Goal: Information Seeking & Learning: Learn about a topic

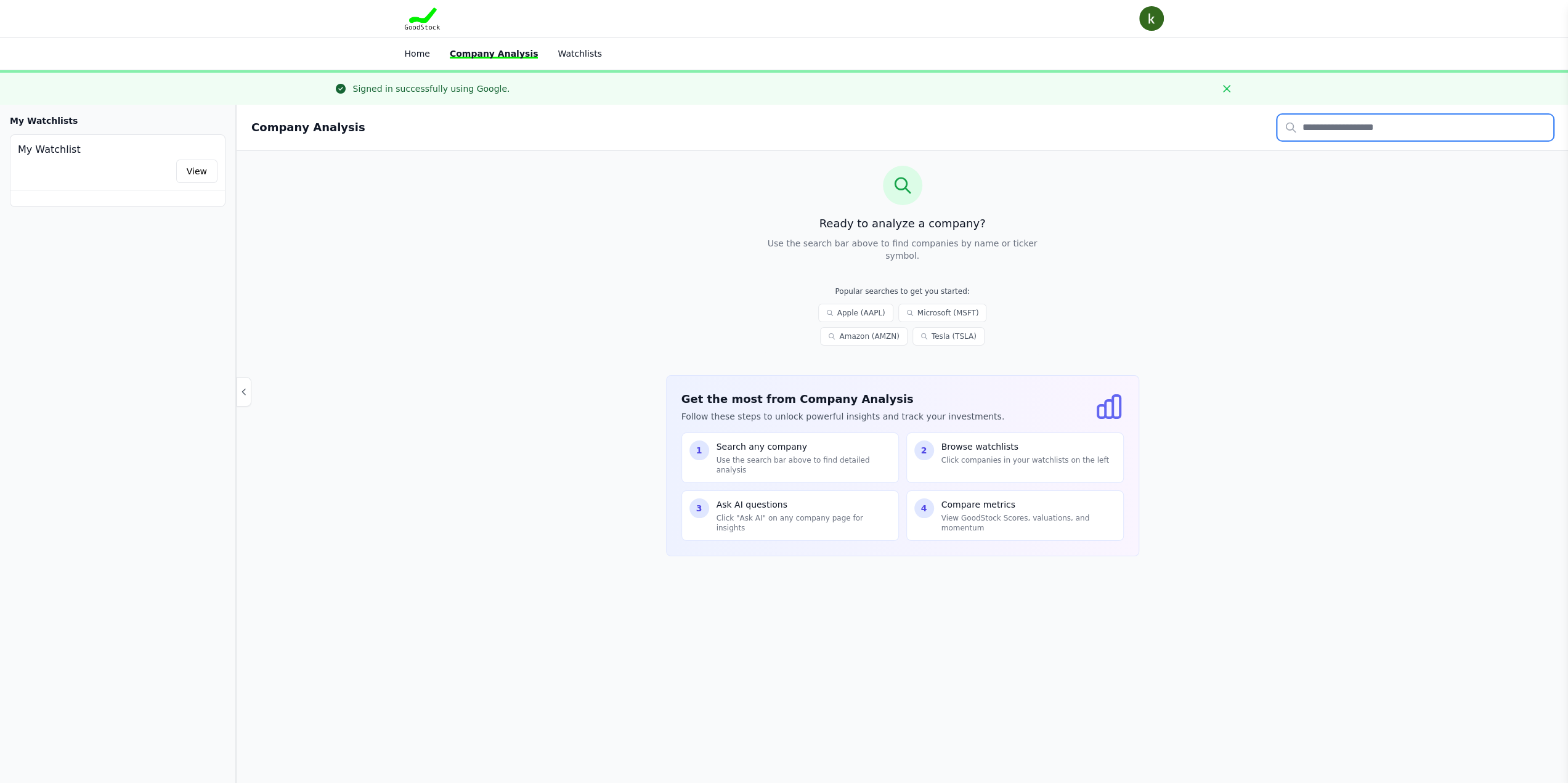
click at [1360, 132] on input "text" at bounding box center [1415, 127] width 276 height 26
click at [1380, 155] on p "SOUN" at bounding box center [1366, 156] width 102 height 10
type input "****"
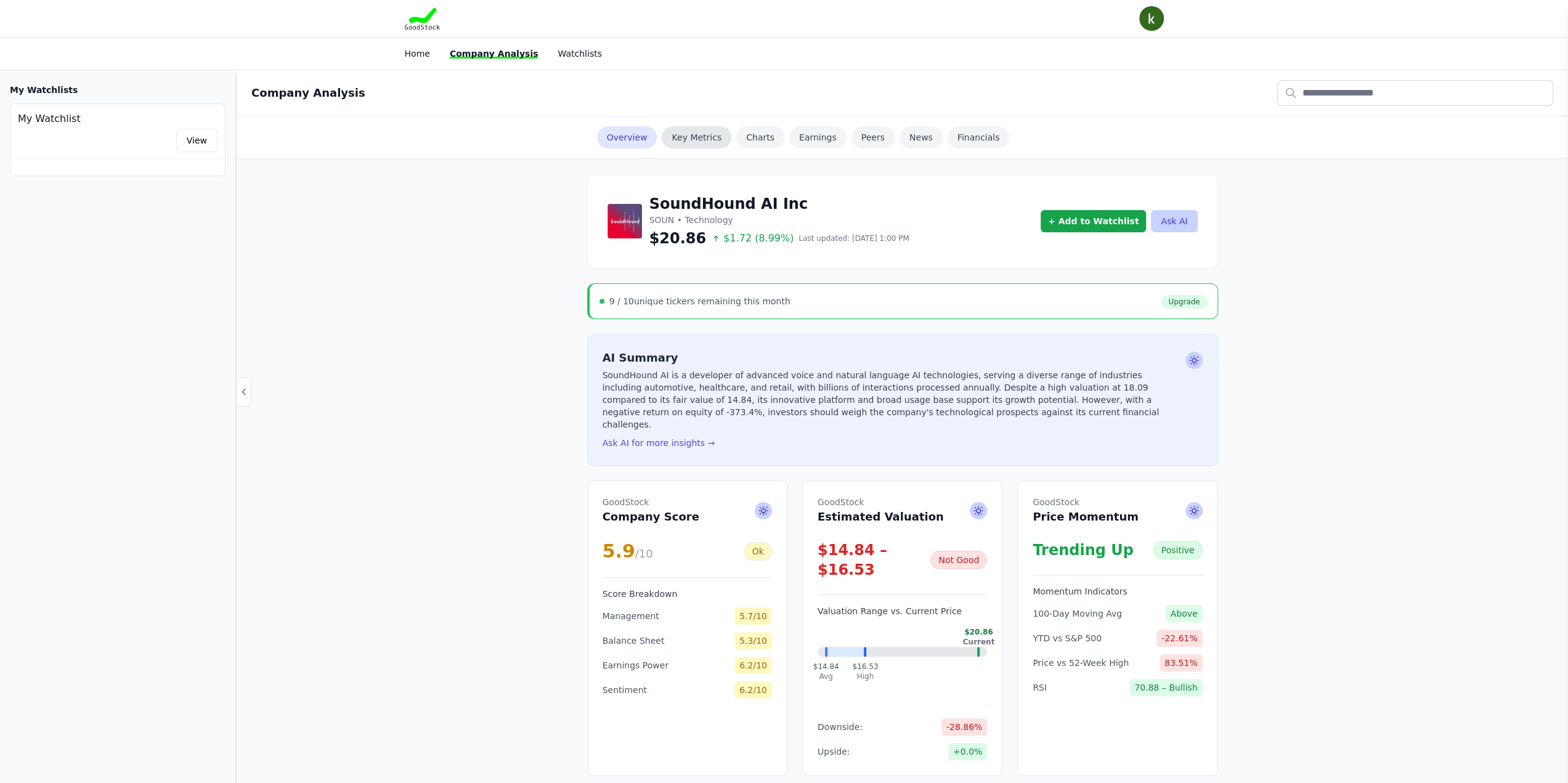
click at [684, 140] on link "Key Metrics" at bounding box center [696, 137] width 70 height 22
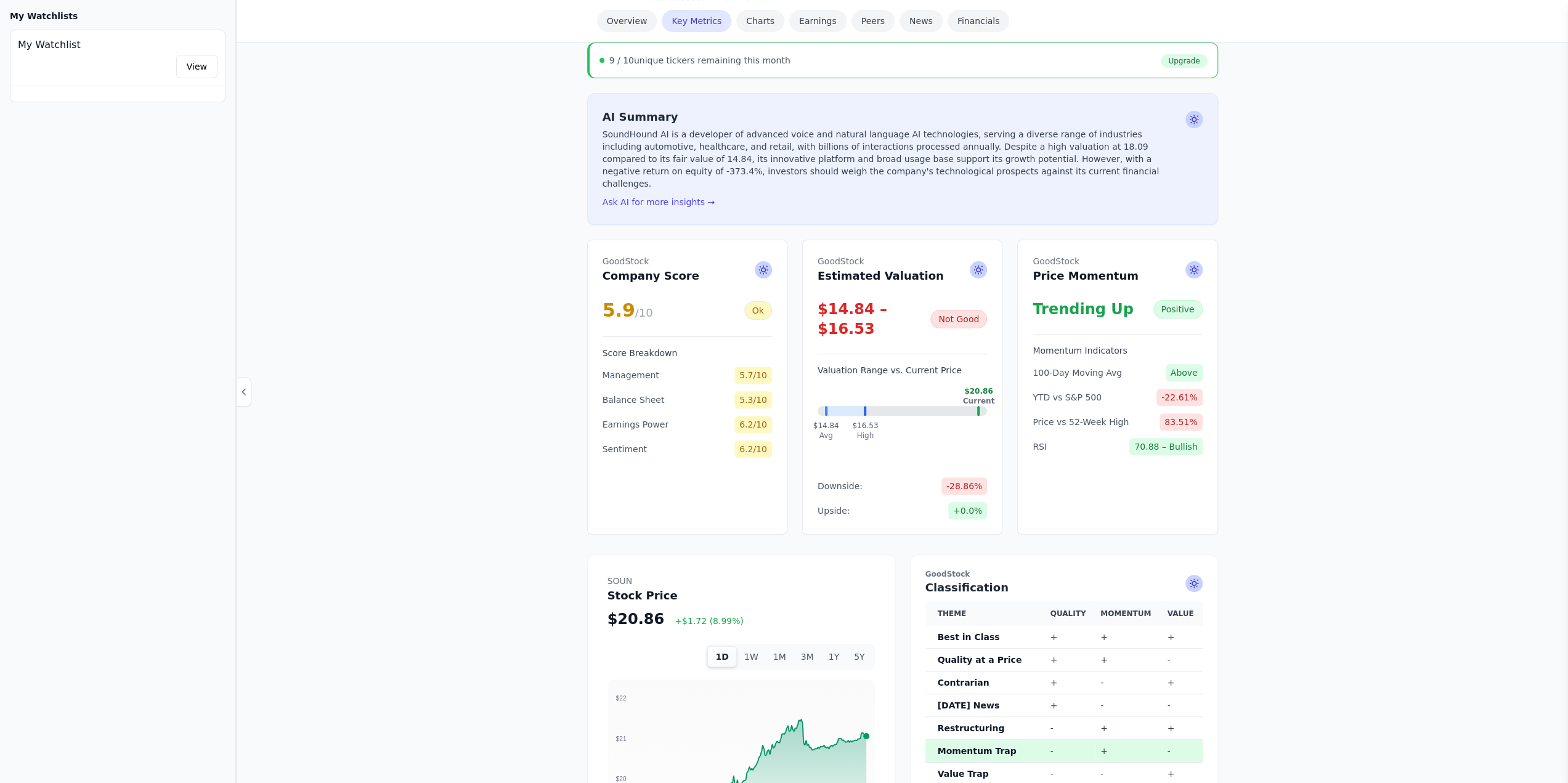
scroll to position [232, 0]
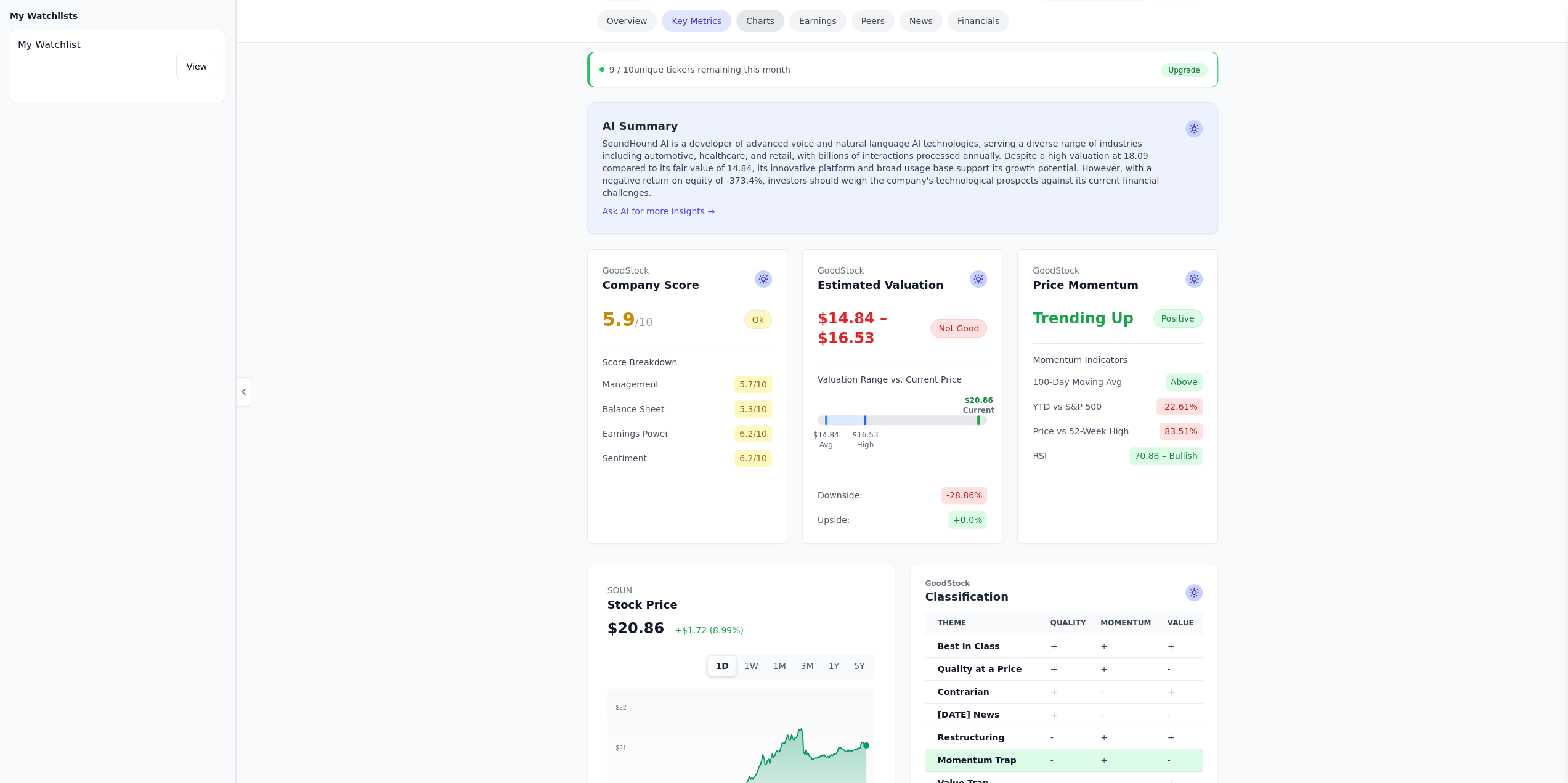
click at [756, 23] on link "Charts" at bounding box center [761, 21] width 48 height 22
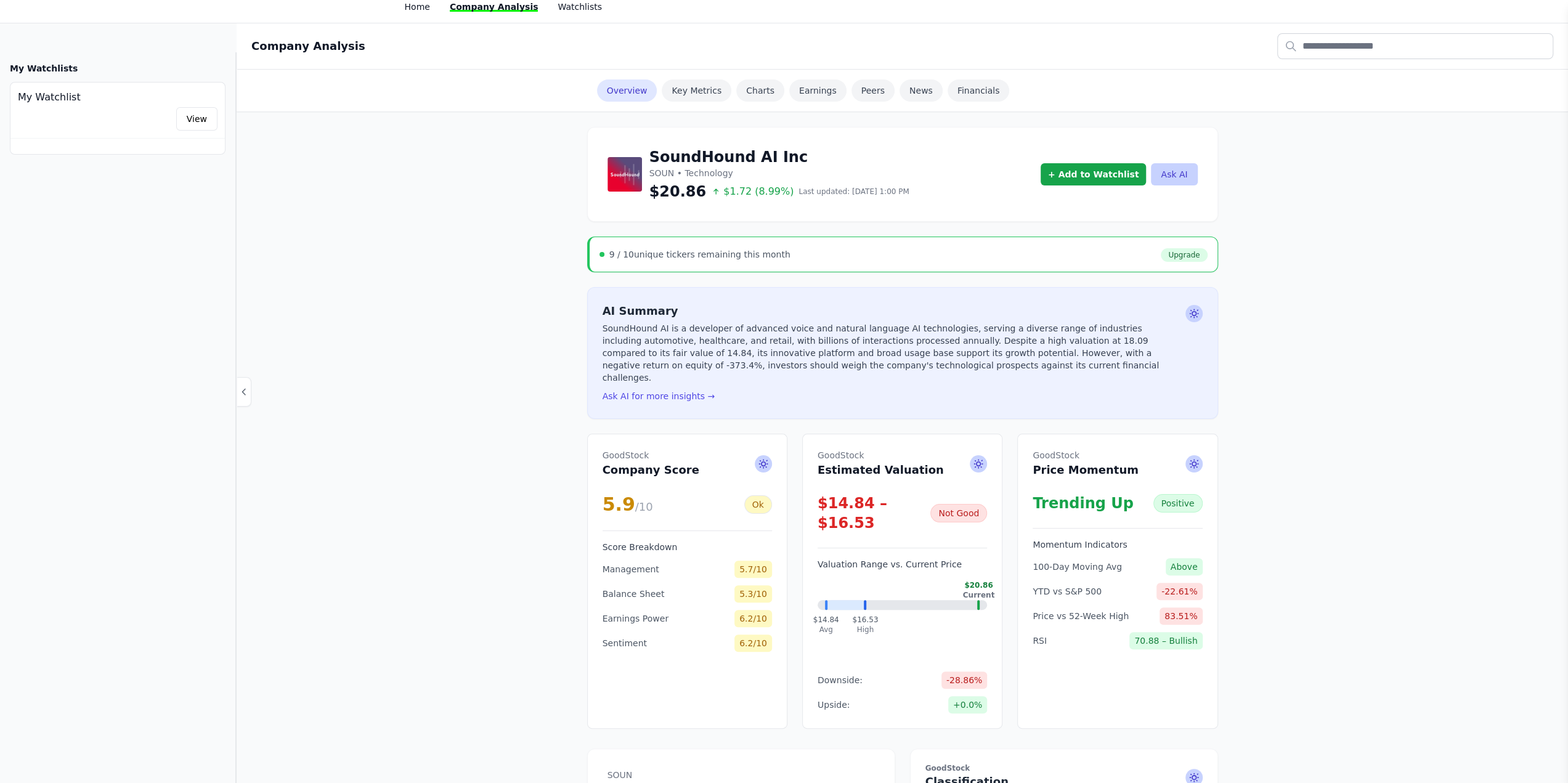
scroll to position [0, 0]
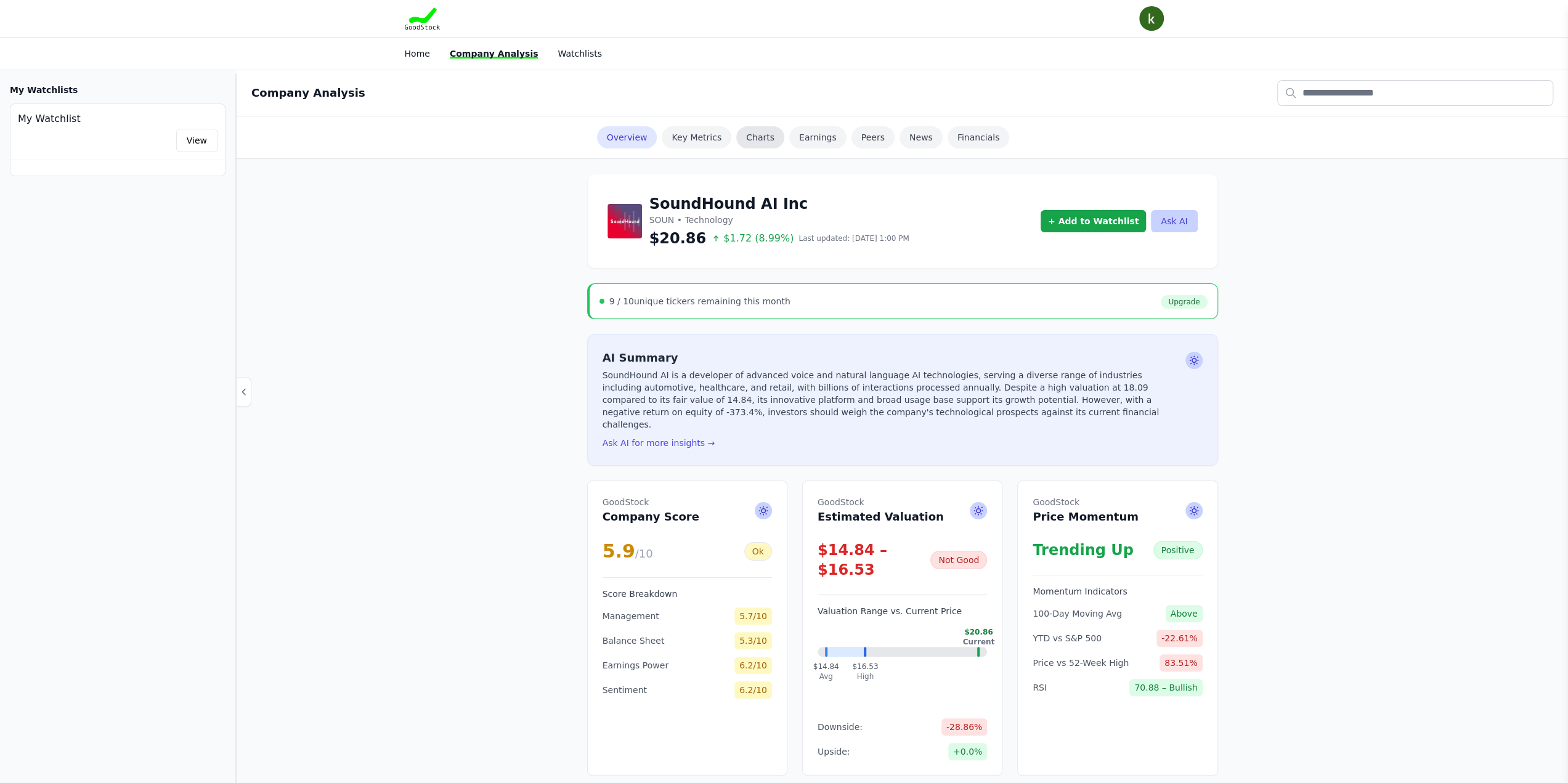
click at [758, 135] on link "Charts" at bounding box center [761, 137] width 48 height 22
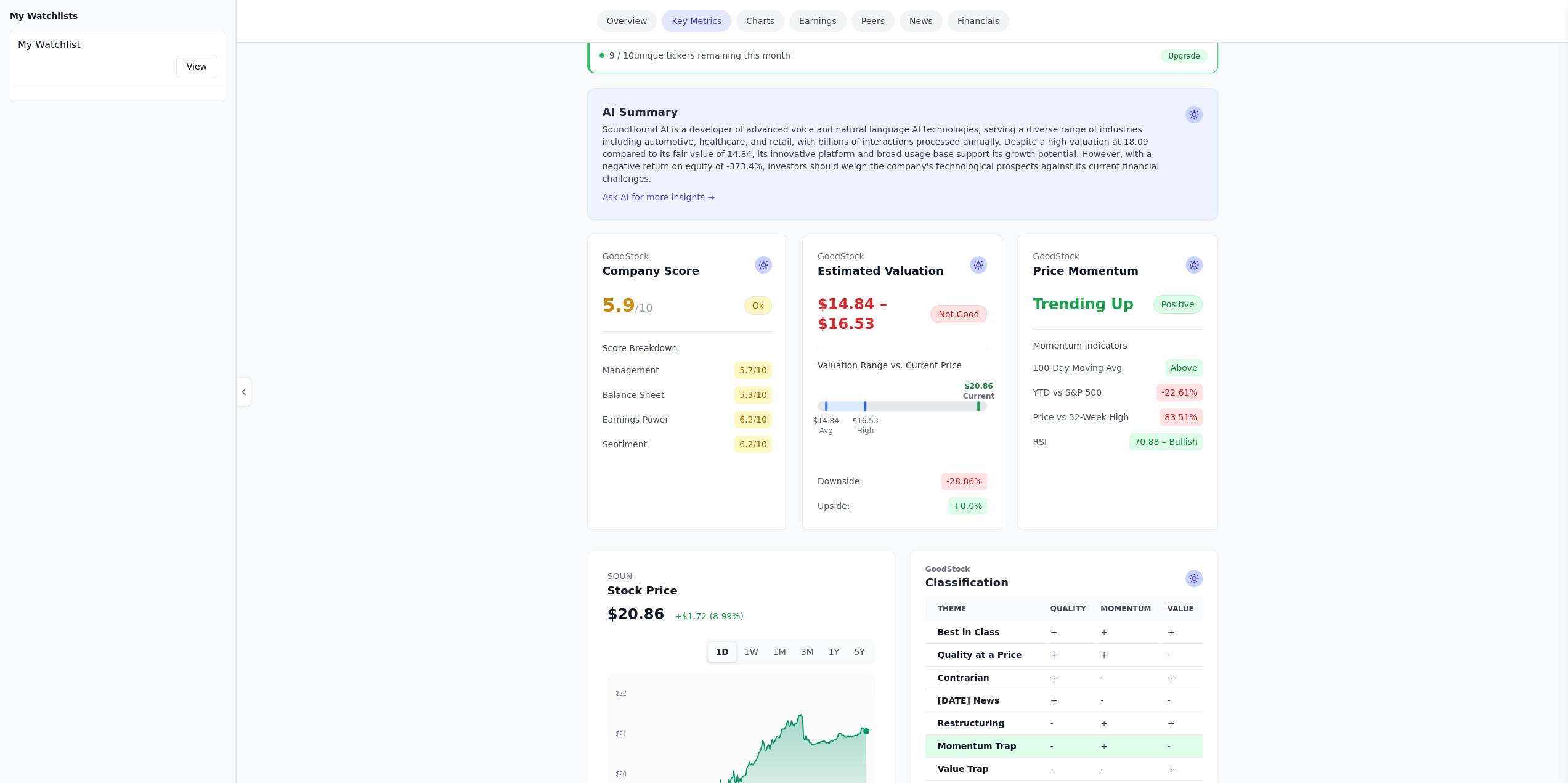
scroll to position [218, 0]
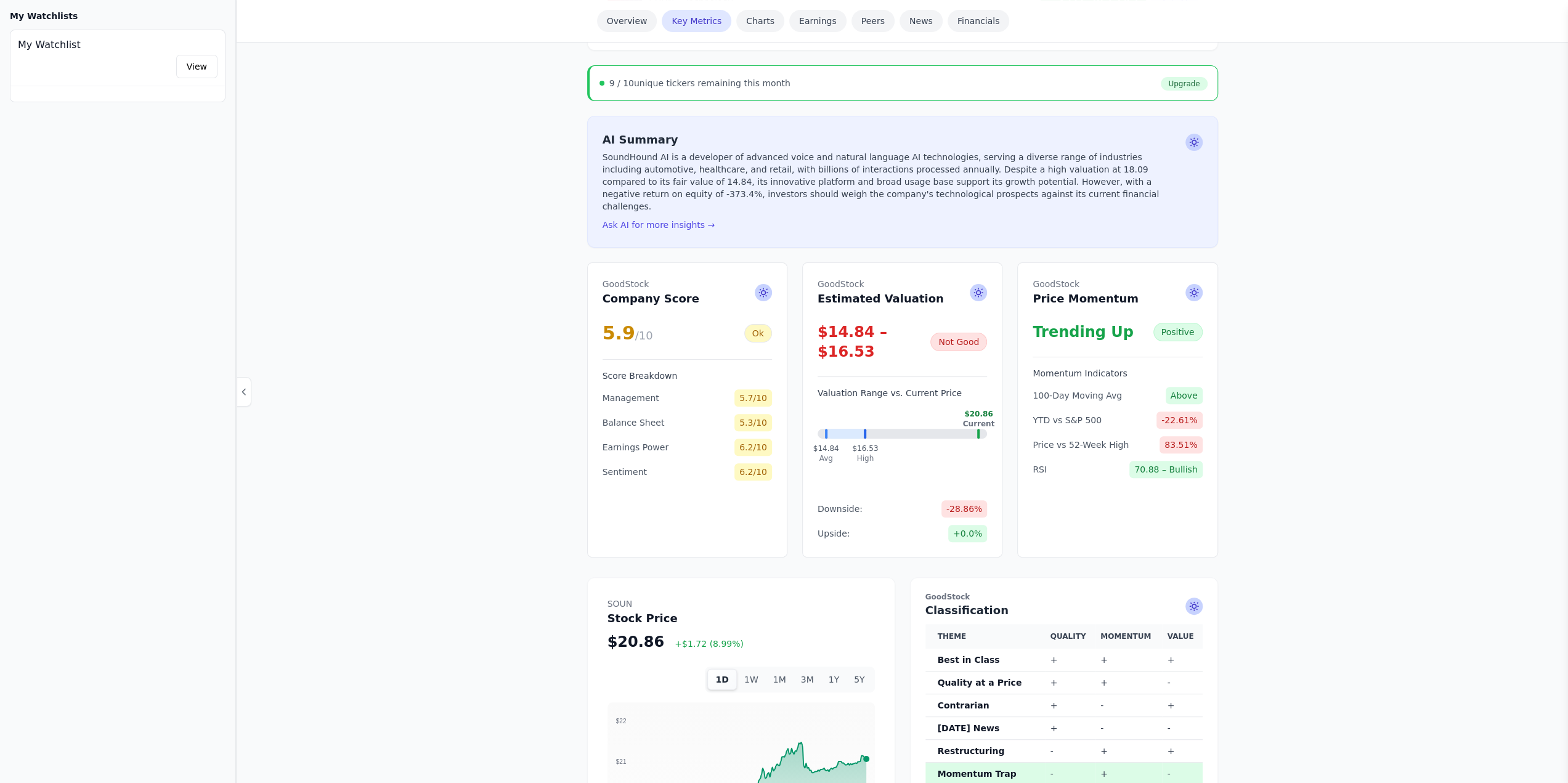
click at [807, 33] on div "Overview Key Metrics Charts Earnings Peers News Financials" at bounding box center [902, 21] width 631 height 42
click at [807, 26] on link "Earnings" at bounding box center [817, 21] width 58 height 22
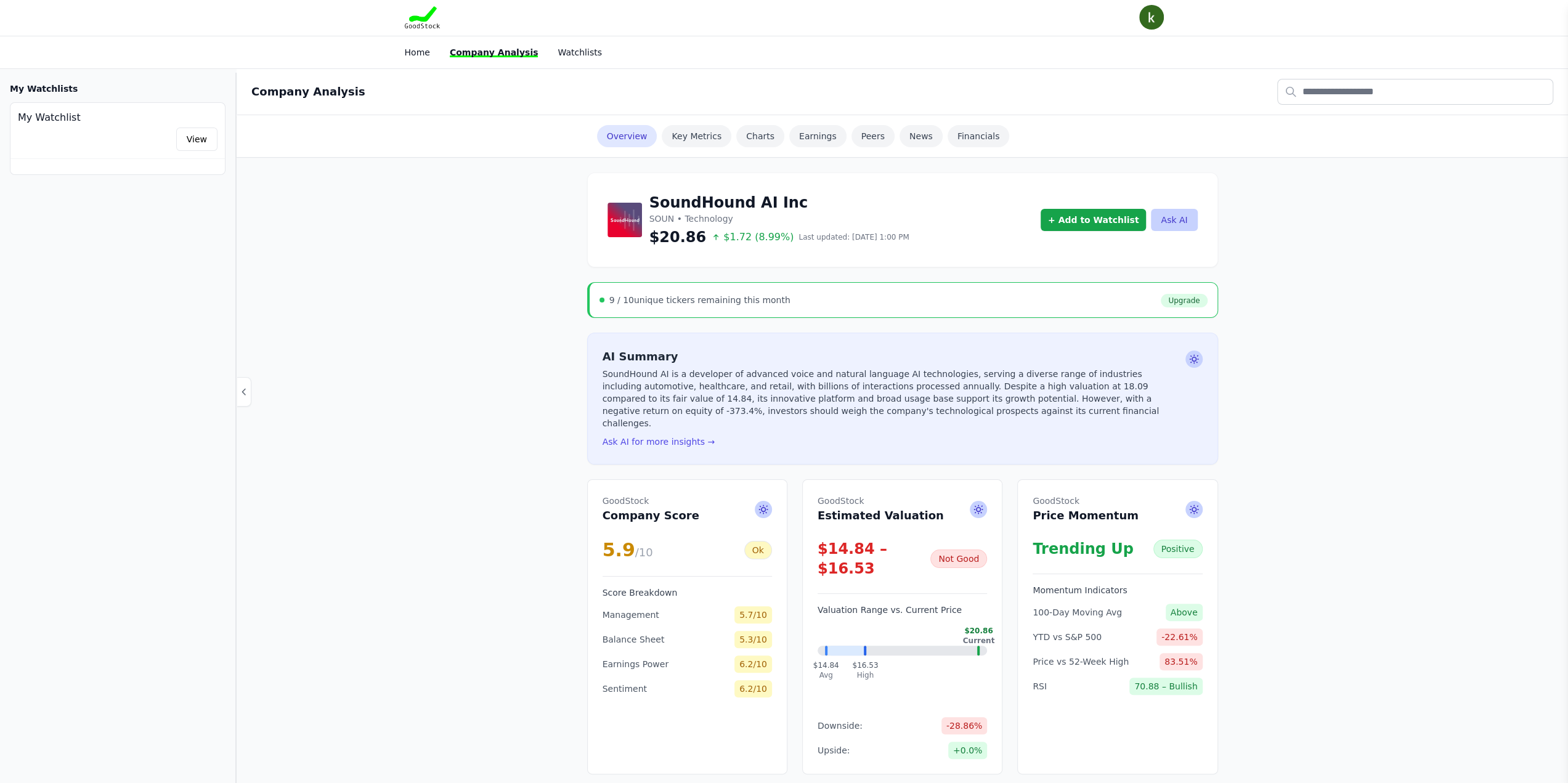
scroll to position [0, 0]
click at [899, 139] on link "News" at bounding box center [921, 137] width 43 height 22
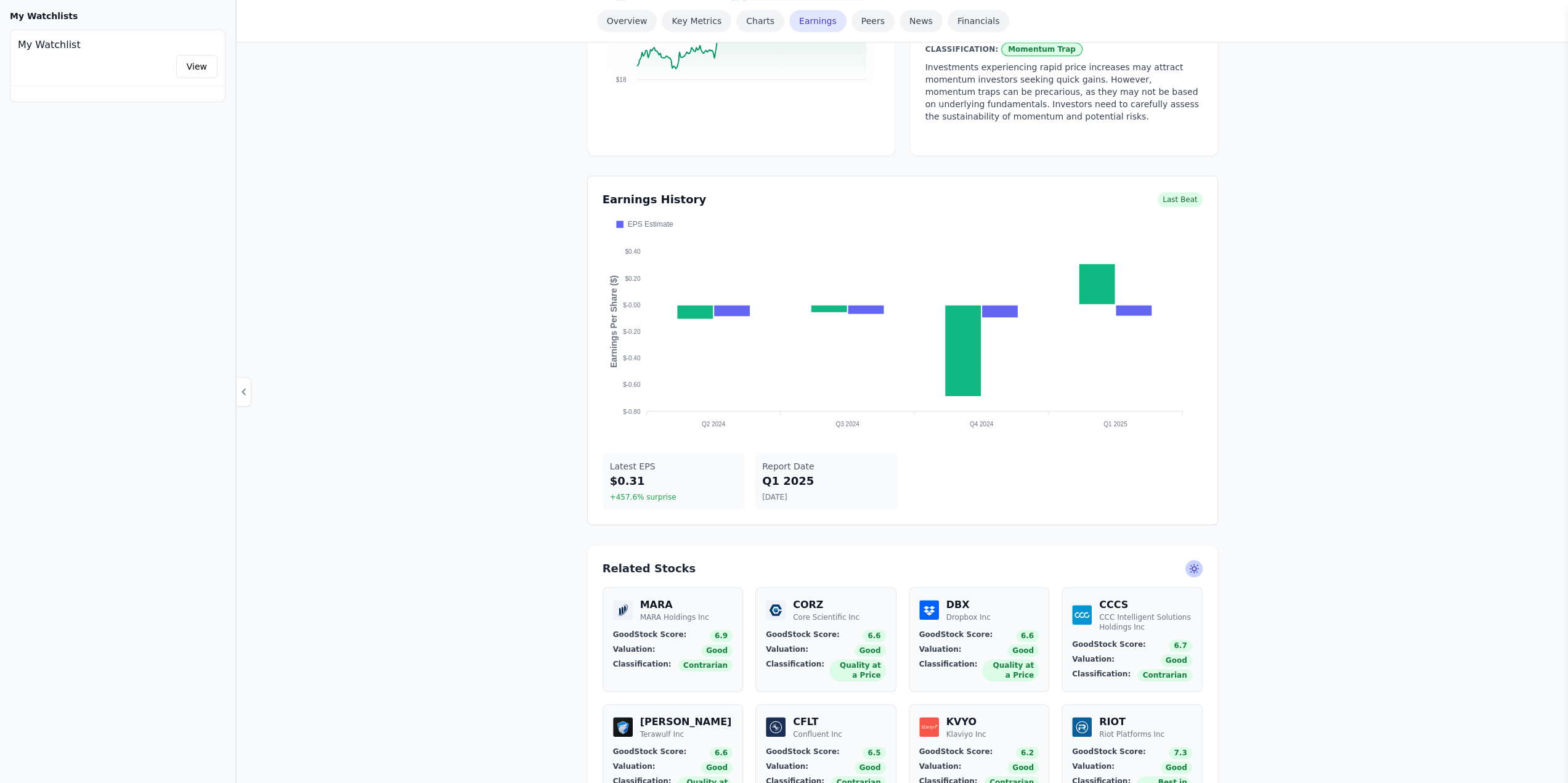
scroll to position [951, 0]
